Goal: Task Accomplishment & Management: Manage account settings

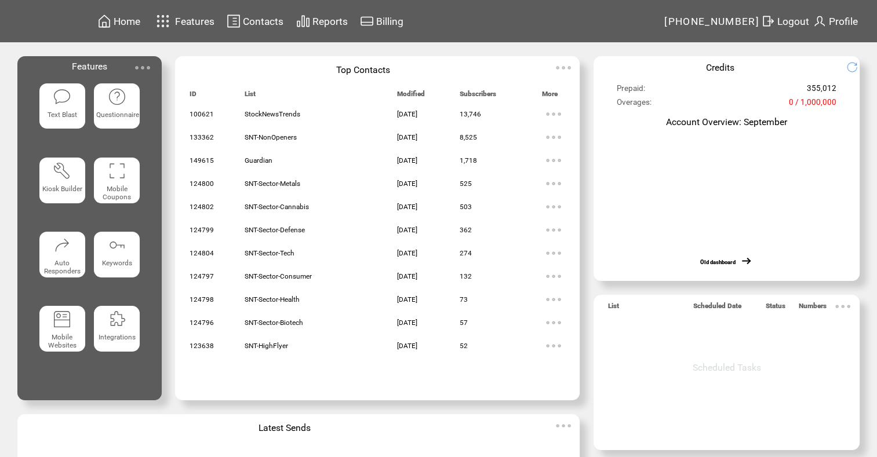
click at [787, 22] on span "Logout" at bounding box center [793, 22] width 32 height 12
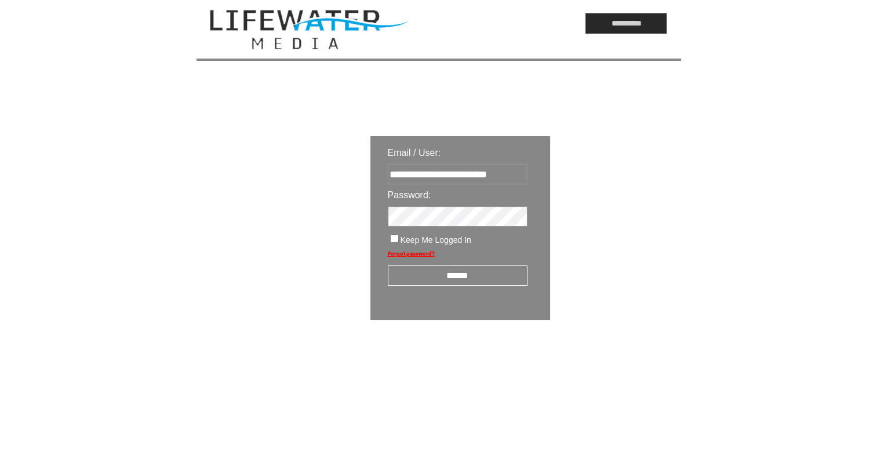
click at [456, 182] on input "**********" at bounding box center [458, 174] width 140 height 20
type input "**********"
click at [459, 276] on input "******" at bounding box center [458, 275] width 140 height 20
